Goal: Task Accomplishment & Management: Complete application form

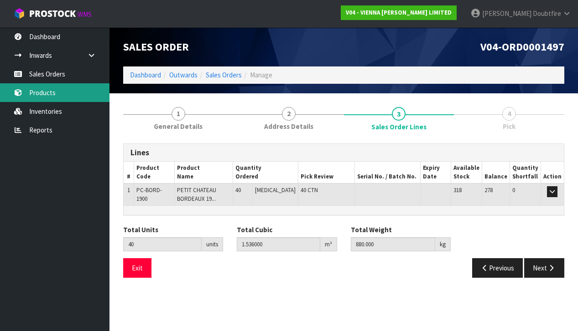
click at [38, 96] on link "Products" at bounding box center [54, 92] width 109 height 19
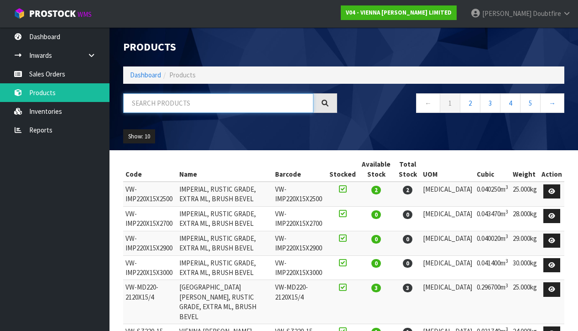
click at [139, 109] on input "text" at bounding box center [218, 103] width 190 height 20
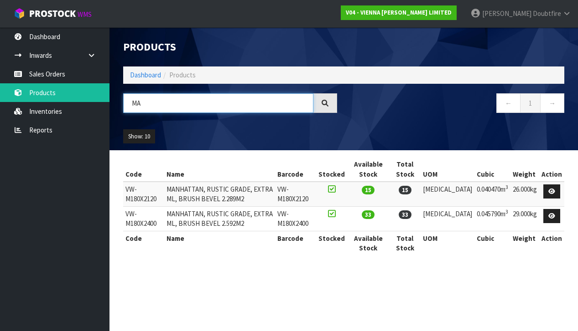
type input "M"
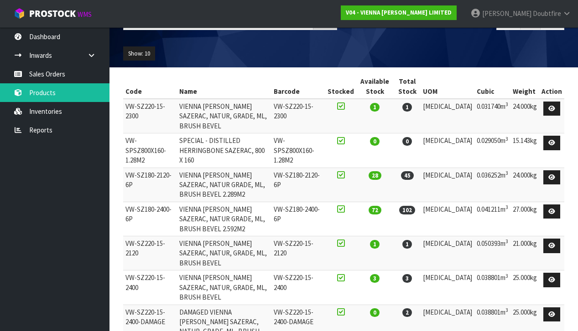
scroll to position [83, 0]
click at [185, 271] on td "VIENNA [PERSON_NAME] SAZERAC, NATUR, GRADE, ML, BRUSH BEVEL" at bounding box center [224, 288] width 95 height 34
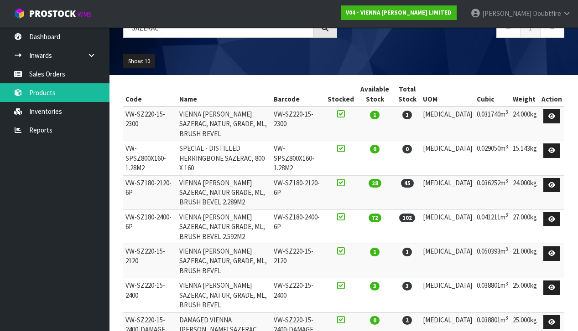
scroll to position [74, 0]
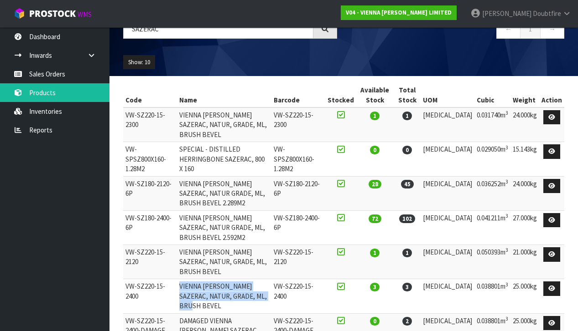
drag, startPoint x: 183, startPoint y: 234, endPoint x: 303, endPoint y: 241, distance: 119.6
click at [272, 279] on td "VIENNA [PERSON_NAME] SAZERAC, NATUR, GRADE, ML, BRUSH BEVEL" at bounding box center [224, 296] width 95 height 34
copy td "VIENNA [PERSON_NAME] SAZERAC, NATUR, GRADE, ML, BRUSH BEVEL"
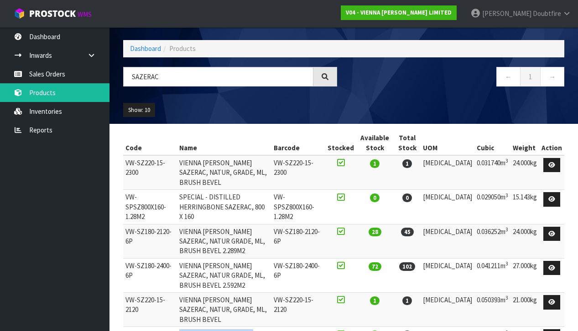
scroll to position [8, 0]
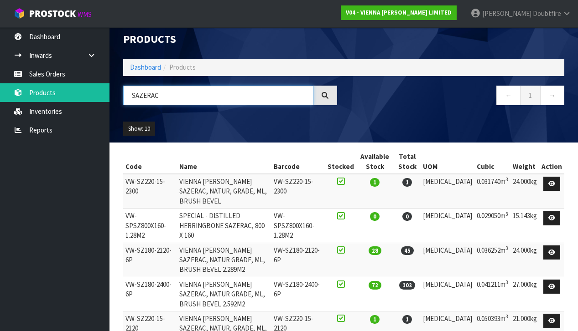
click at [170, 95] on input "SAZERAC" at bounding box center [218, 96] width 190 height 20
type input "S"
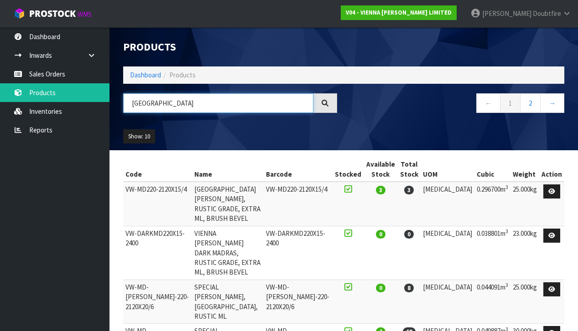
scroll to position [0, 0]
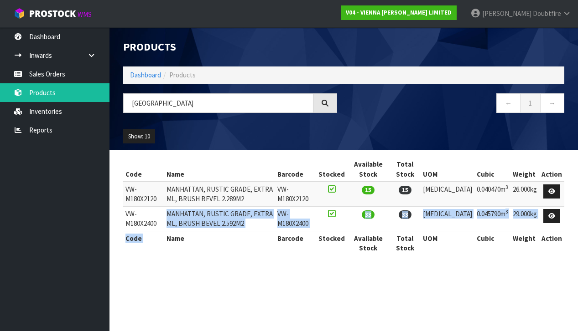
drag, startPoint x: 167, startPoint y: 213, endPoint x: 295, endPoint y: 229, distance: 128.6
click at [295, 229] on table "Code Name Barcode Stocked Available Stock Total Stock UOM Cubic Weight Action V…" at bounding box center [343, 206] width 441 height 98
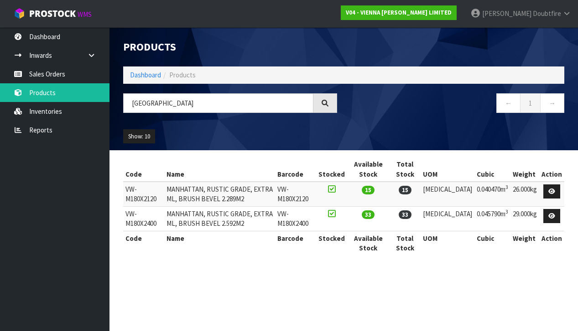
drag, startPoint x: 215, startPoint y: 258, endPoint x: 205, endPoint y: 246, distance: 15.5
click at [213, 256] on div "Code Name Barcode Stocked Available Stock Total Stock UOM Cubic Weight Action V…" at bounding box center [343, 211] width 441 height 108
drag, startPoint x: 167, startPoint y: 212, endPoint x: 232, endPoint y: 213, distance: 65.2
click at [275, 219] on td "MANHATTAN, RUSTIC GRADE, EXTRA ML, BRUSH BEVEL 2.592M2" at bounding box center [219, 218] width 111 height 25
copy td "MANHATTAN, RUSTIC GRADE, EXTRA ML, BRUSH BEVEL 2.592M2"
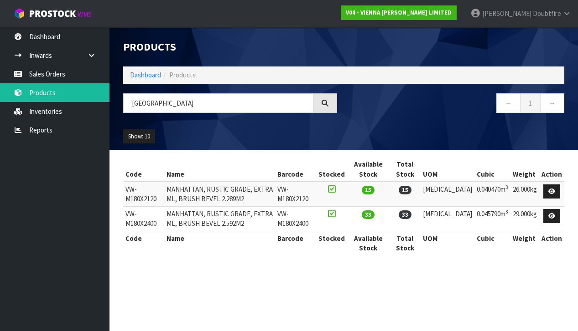
click at [168, 191] on td "MANHATTAN, RUSTIC GRADE, EXTRA ML, BRUSH BEVEL 2.289M2" at bounding box center [219, 194] width 111 height 25
drag, startPoint x: 193, startPoint y: 188, endPoint x: 202, endPoint y: 188, distance: 8.7
click at [275, 195] on td "MANHATTAN, RUSTIC GRADE, EXTRA ML, BRUSH BEVEL 2.289M2" at bounding box center [219, 194] width 111 height 25
copy td "MANHATTAN, RUSTIC GRADE, EXTRA ML, BRUSH BEVEL 2.289M2"
click at [187, 108] on input "[GEOGRAPHIC_DATA]" at bounding box center [218, 103] width 190 height 20
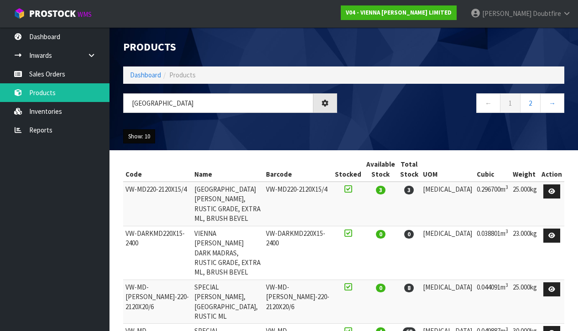
click at [154, 138] on button "Show: 10" at bounding box center [139, 136] width 32 height 15
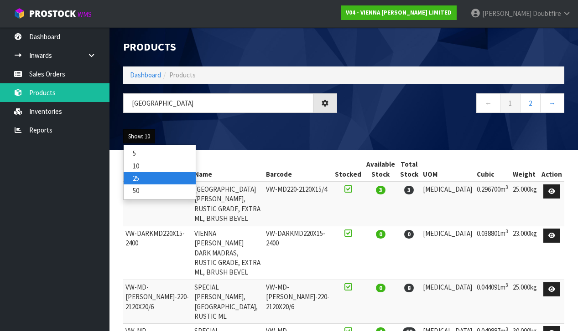
click at [145, 179] on link "25" at bounding box center [160, 178] width 72 height 12
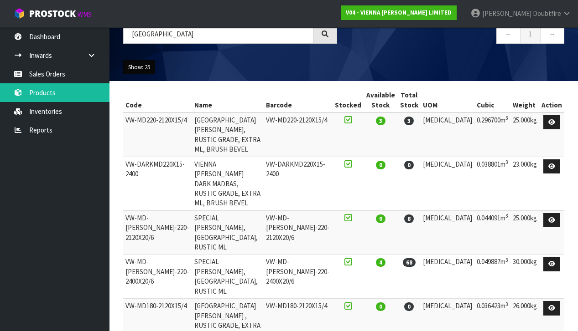
scroll to position [64, 0]
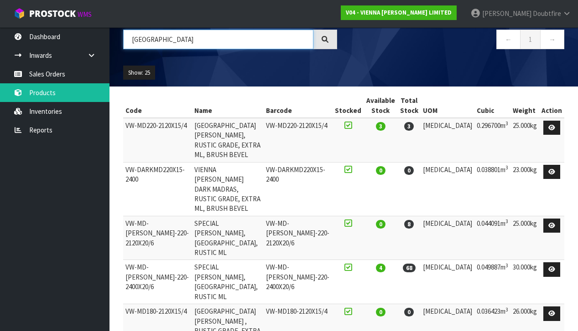
click at [171, 38] on input "[GEOGRAPHIC_DATA]" at bounding box center [218, 40] width 190 height 20
type input "M"
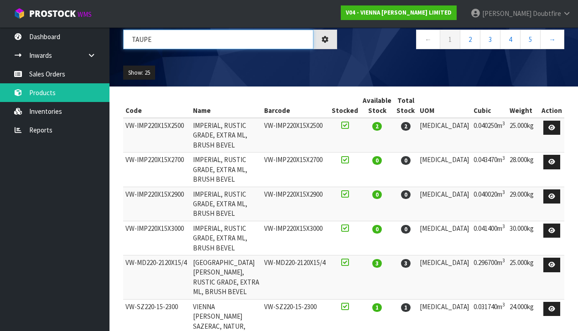
type input "TAUPE"
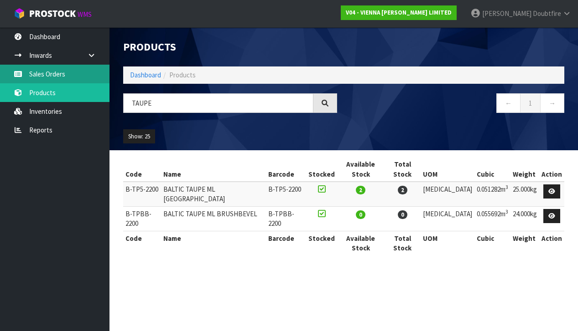
click at [52, 74] on link "Sales Orders" at bounding box center [54, 74] width 109 height 19
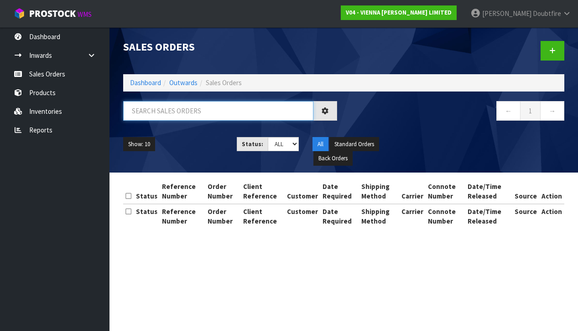
click at [173, 111] on input "text" at bounding box center [218, 111] width 190 height 20
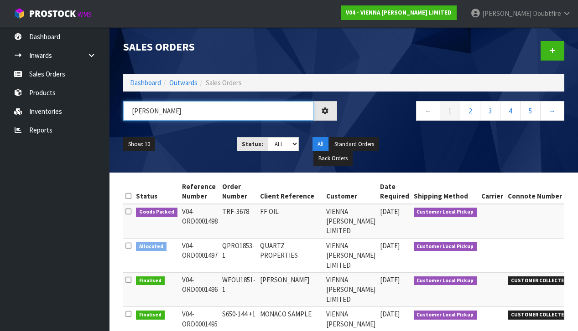
type input "[PERSON_NAME]"
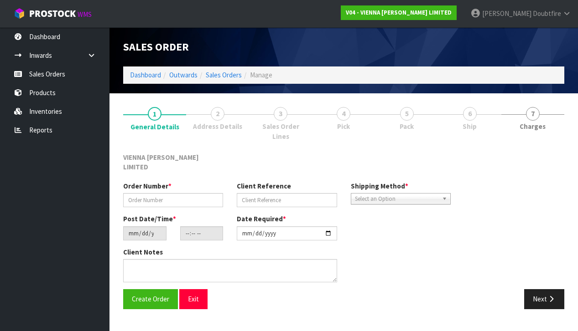
scroll to position [0, 0]
type input "NBAR1627-1"
type input "[PERSON_NAME] PO3079 - 1438 TBC"
type input "[DATE]"
type input "10:10:00.000"
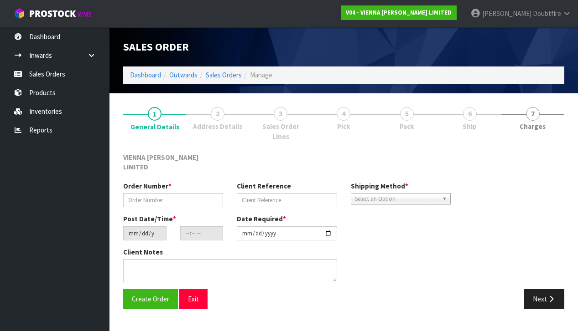
type input "[DATE]"
type textarea "[PERSON_NAME] PO3079"
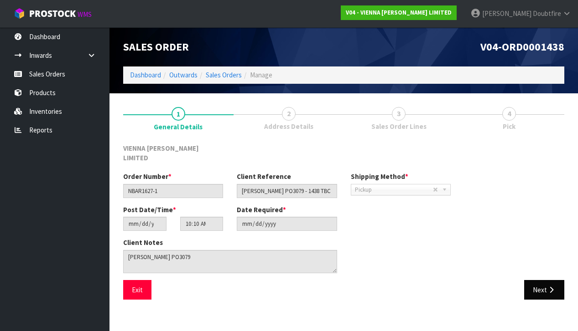
click at [546, 281] on button "Next" at bounding box center [544, 290] width 40 height 20
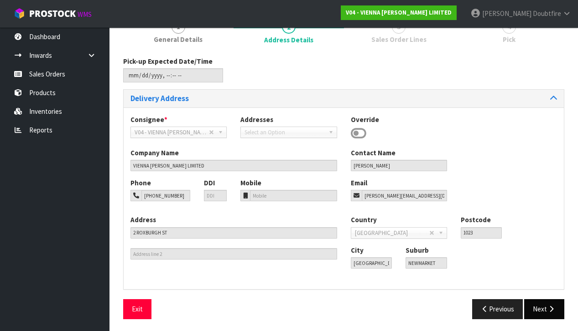
scroll to position [86, 0]
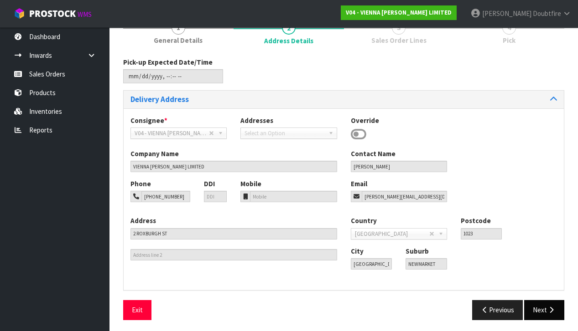
click at [539, 308] on button "Next" at bounding box center [544, 310] width 40 height 20
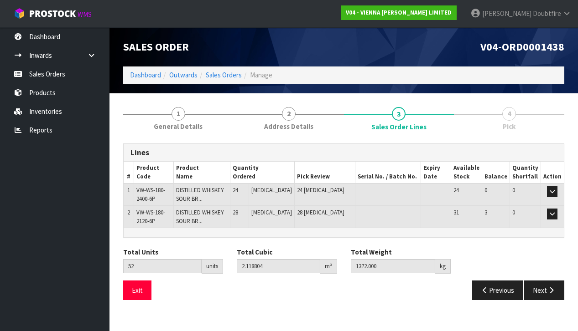
scroll to position [0, 0]
click at [245, 291] on div "Save Exit" at bounding box center [229, 291] width 227 height 20
